Goal: Task Accomplishment & Management: Manage account settings

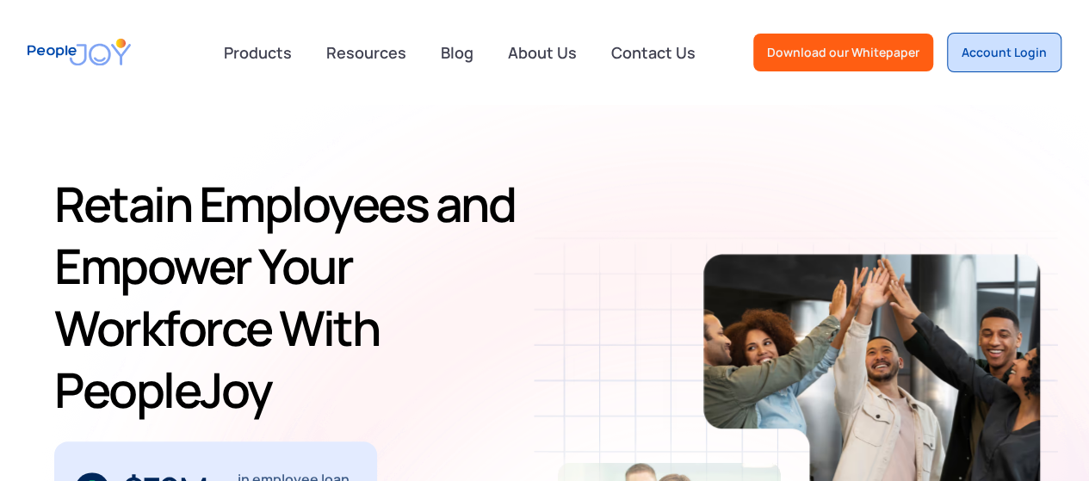
click at [1010, 66] on link "Account Login" at bounding box center [1004, 53] width 114 height 40
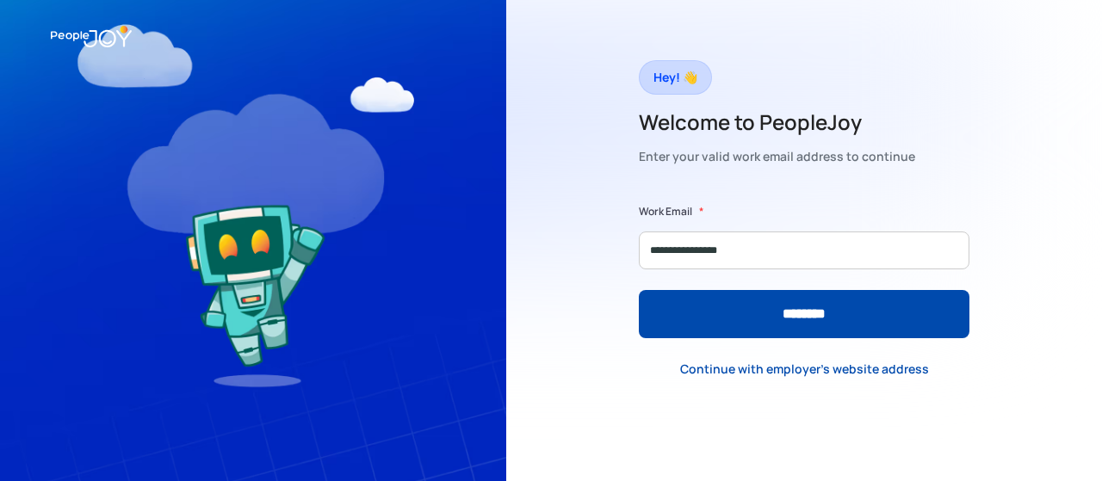
type input "**********"
click at [639, 290] on input "********" at bounding box center [804, 314] width 331 height 48
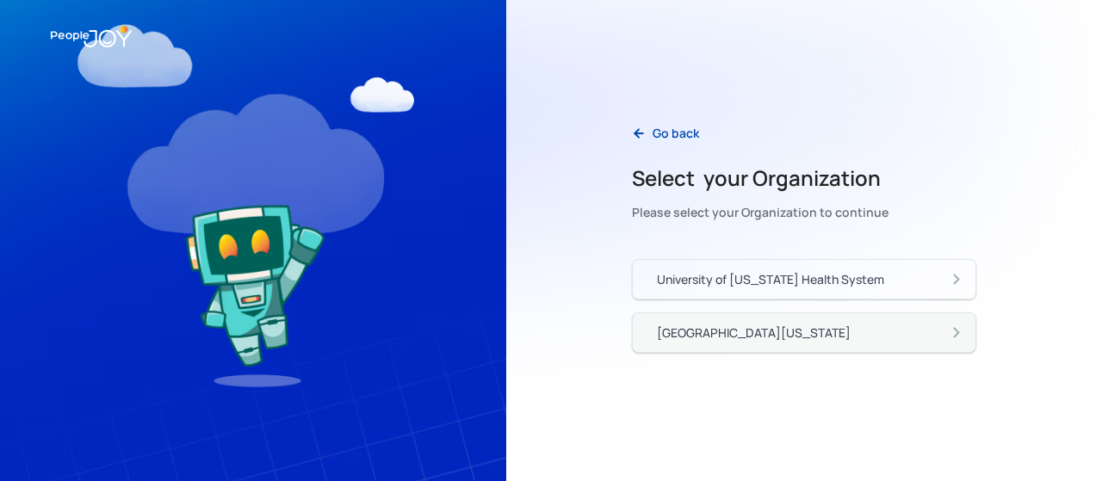
click at [825, 319] on link "[GEOGRAPHIC_DATA][US_STATE]" at bounding box center [804, 332] width 344 height 40
